Goal: Complete application form

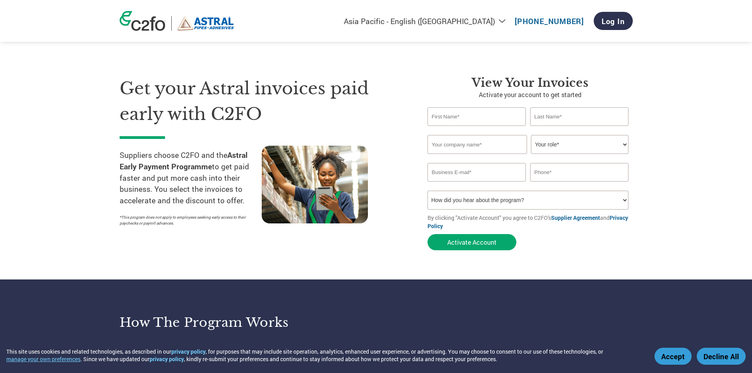
select select "en-IN"
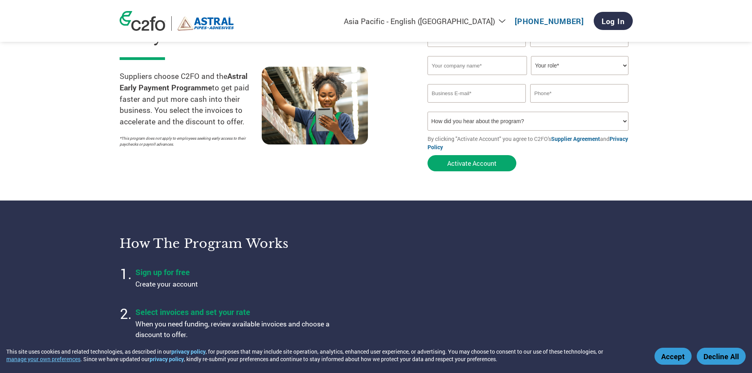
scroll to position [39, 0]
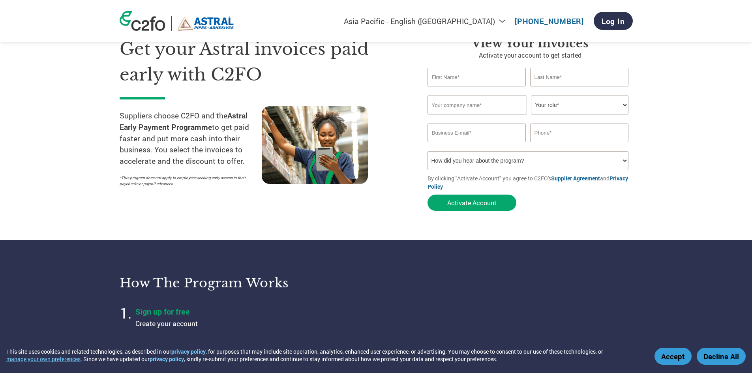
click at [540, 161] on select "How did you hear about the program? Received a letter Email Social Media Online…" at bounding box center [527, 160] width 201 height 19
select select "Email"
click at [427, 151] on select "How did you hear about the program? Received a letter Email Social Media Online…" at bounding box center [527, 160] width 201 height 19
click at [476, 138] on input "email" at bounding box center [476, 133] width 99 height 19
click at [561, 138] on input "text" at bounding box center [579, 133] width 99 height 19
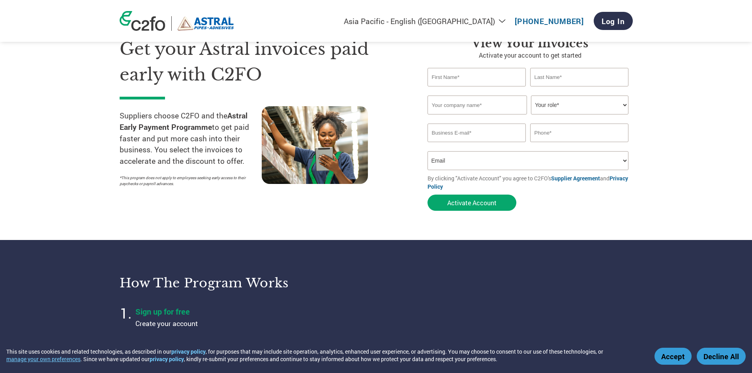
click at [562, 111] on select "Your role* CFO Controller Credit Manager Finance Director Treasurer CEO Preside…" at bounding box center [579, 105] width 97 height 19
select select "CFO"
click at [531, 96] on select "Your role* CFO Controller Credit Manager Finance Director Treasurer CEO Preside…" at bounding box center [579, 105] width 97 height 19
click at [447, 103] on input "text" at bounding box center [476, 105] width 99 height 19
click at [460, 78] on input "text" at bounding box center [476, 77] width 99 height 19
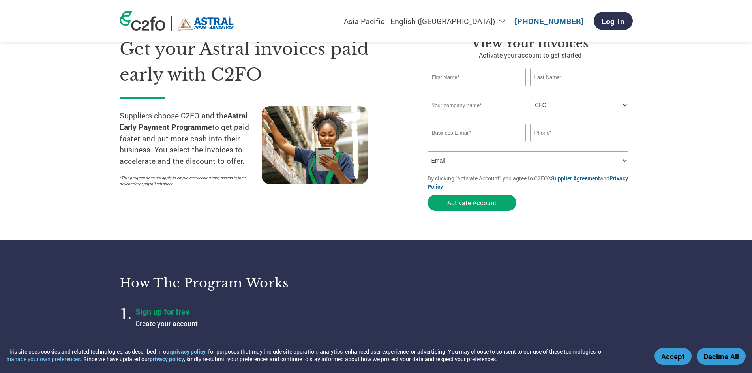
click at [591, 81] on input "text" at bounding box center [579, 77] width 99 height 19
